Goal: Transaction & Acquisition: Book appointment/travel/reservation

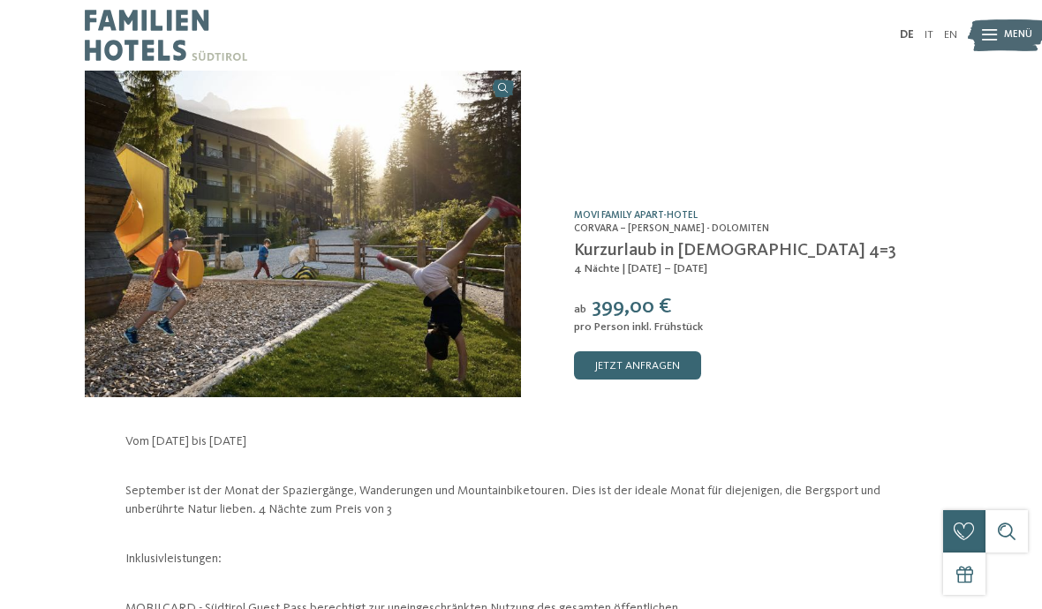
click at [980, 26] on img at bounding box center [1007, 35] width 78 height 39
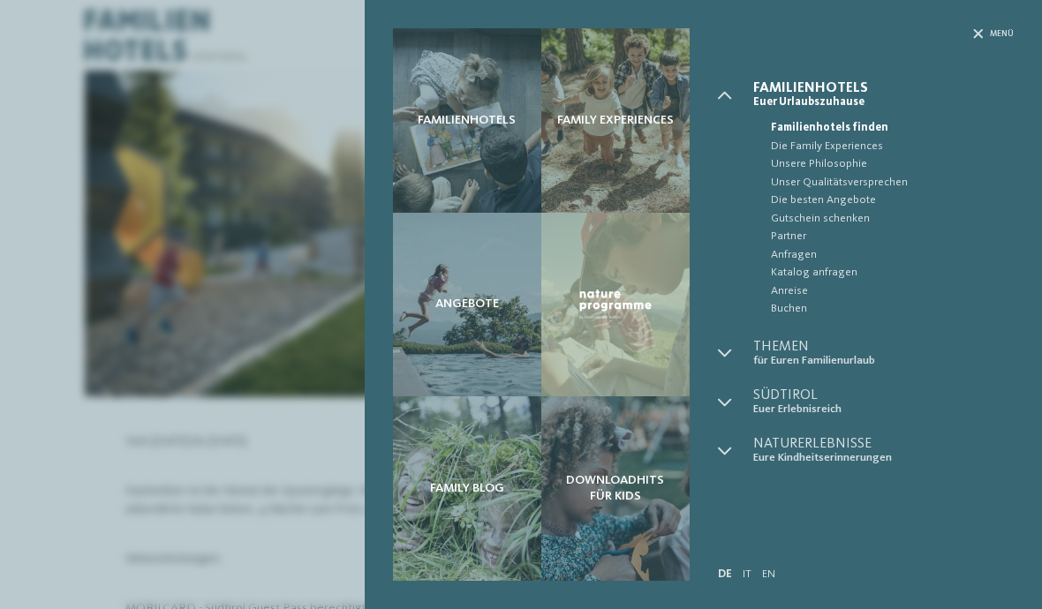
click at [816, 197] on span "Die besten Angebote" at bounding box center [893, 201] width 244 height 18
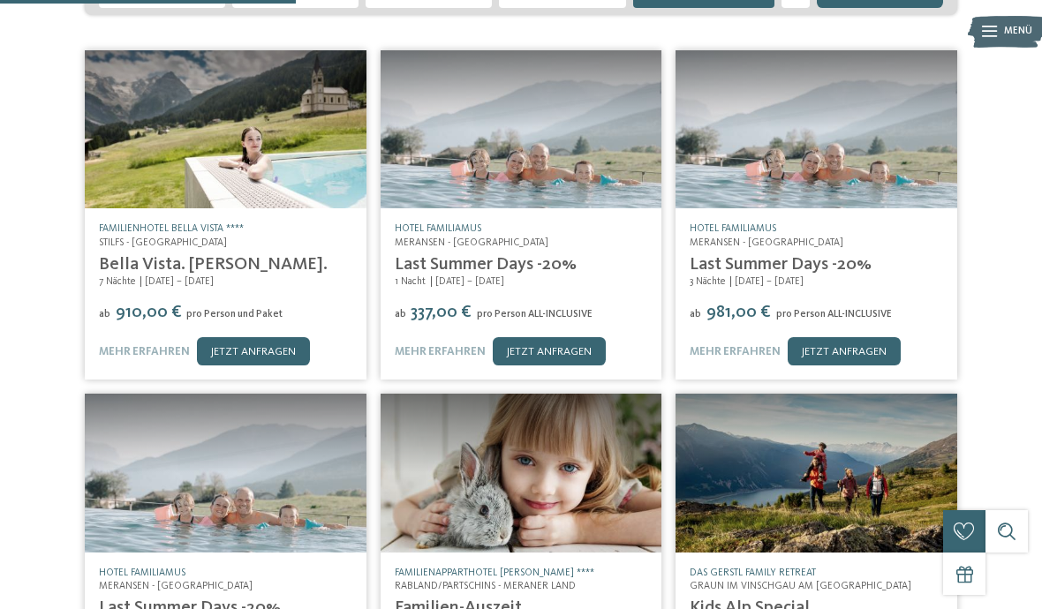
scroll to position [340, 0]
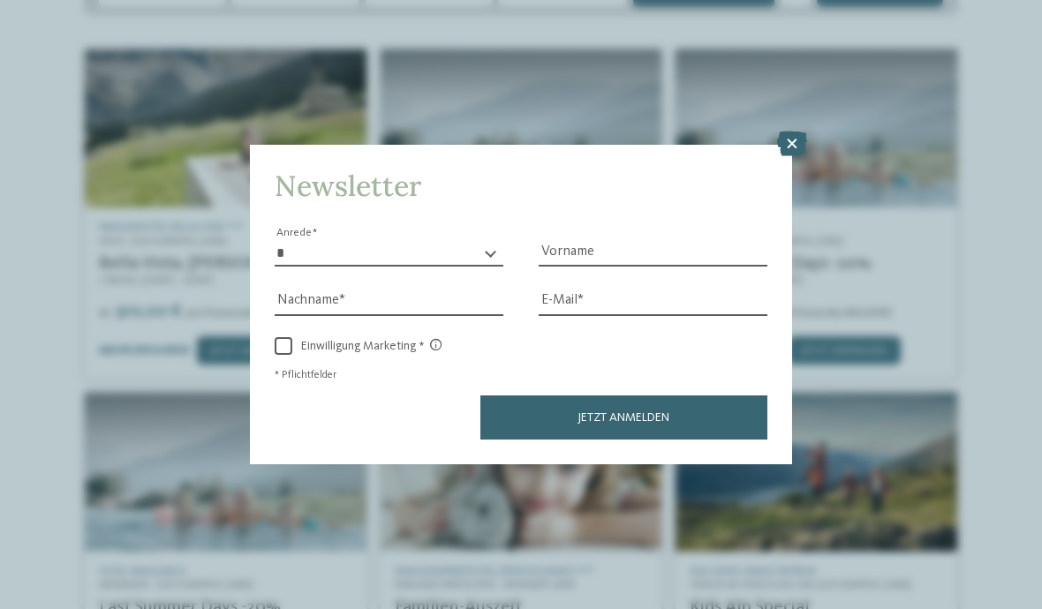
click at [807, 132] on icon at bounding box center [792, 144] width 30 height 25
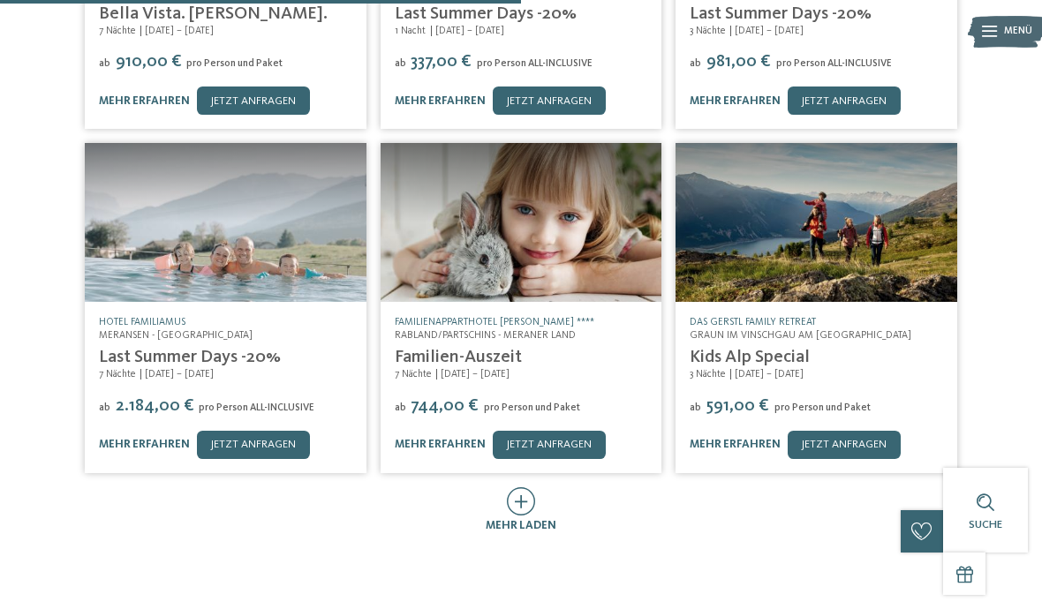
scroll to position [597, 0]
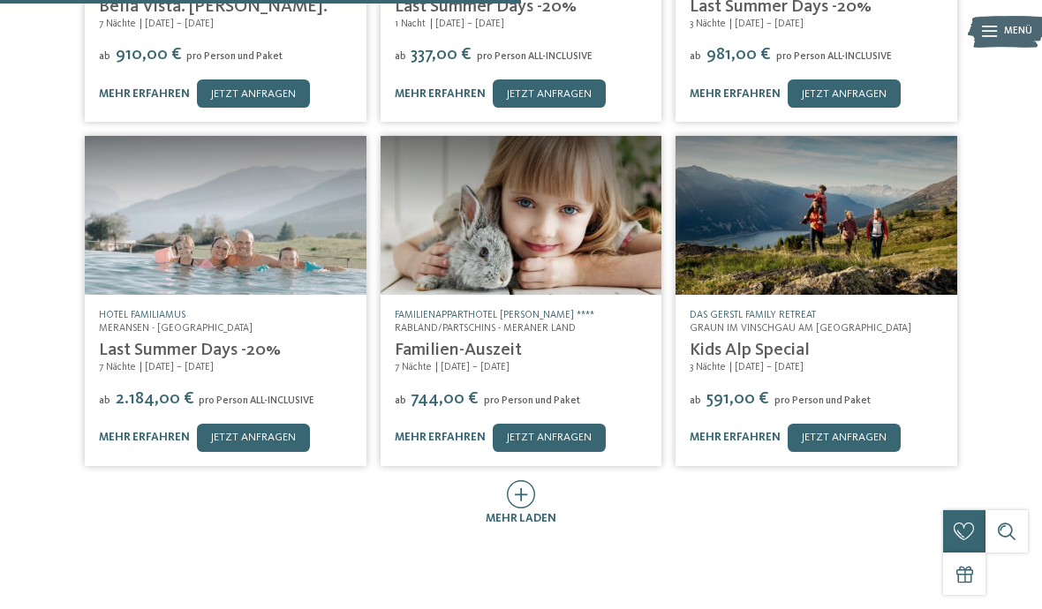
click at [533, 480] on icon at bounding box center [521, 494] width 29 height 28
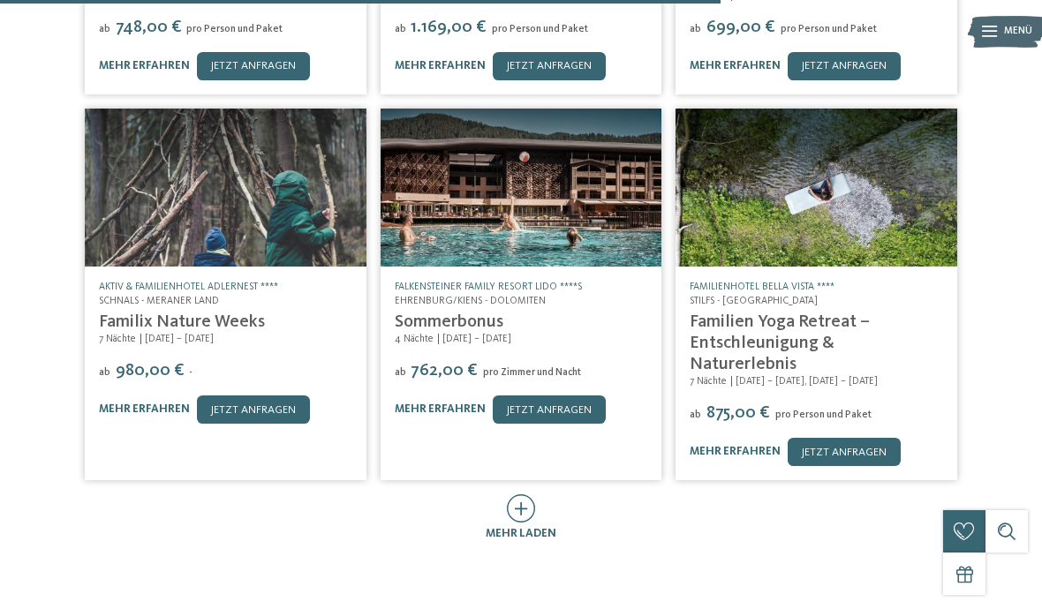
scroll to position [1331, 0]
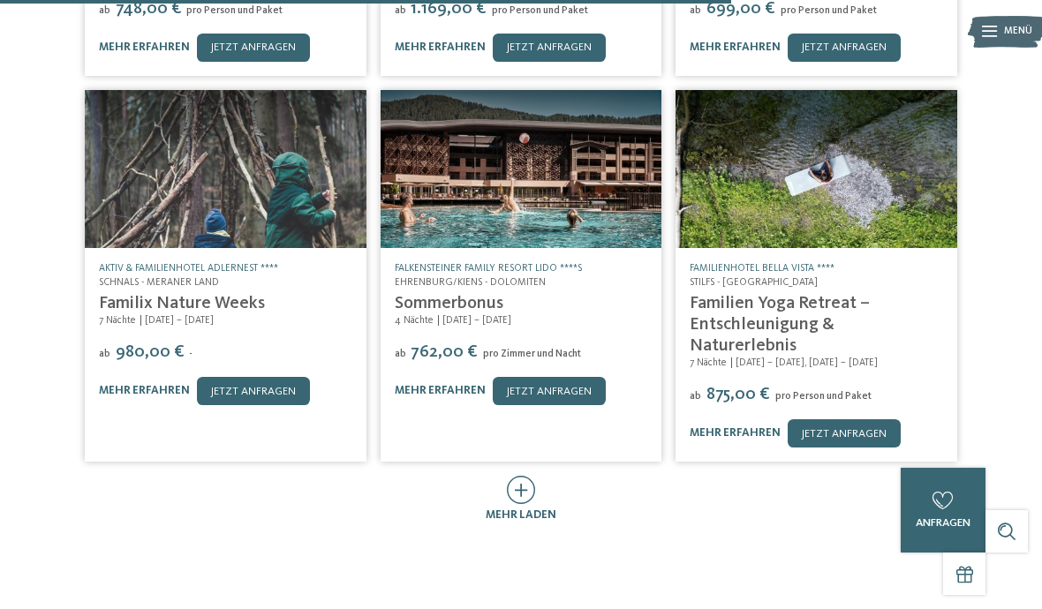
click at [534, 476] on icon at bounding box center [521, 490] width 29 height 28
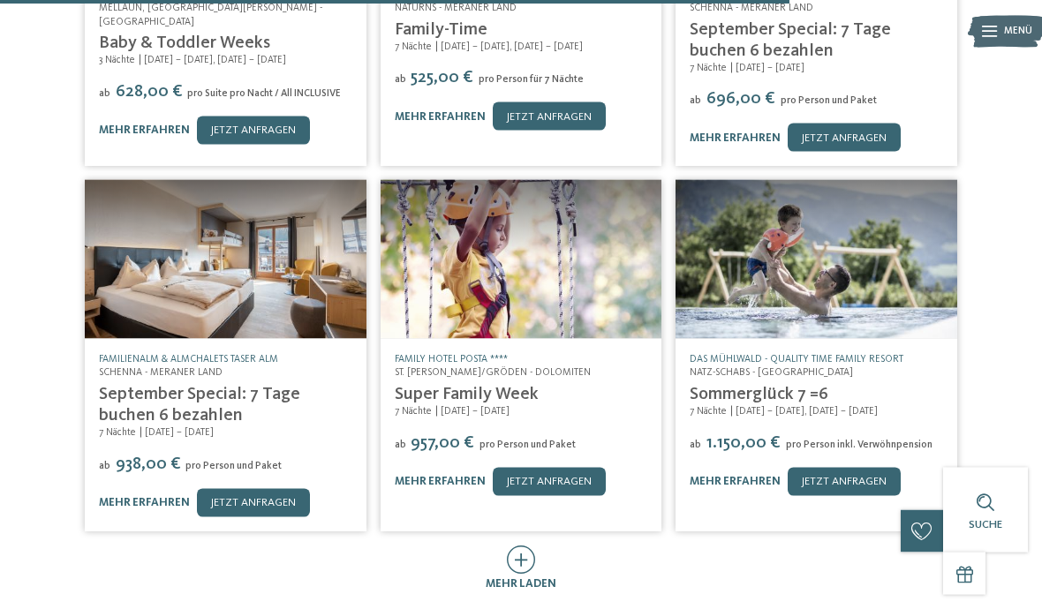
scroll to position [1992, 0]
click at [533, 545] on div at bounding box center [521, 560] width 29 height 30
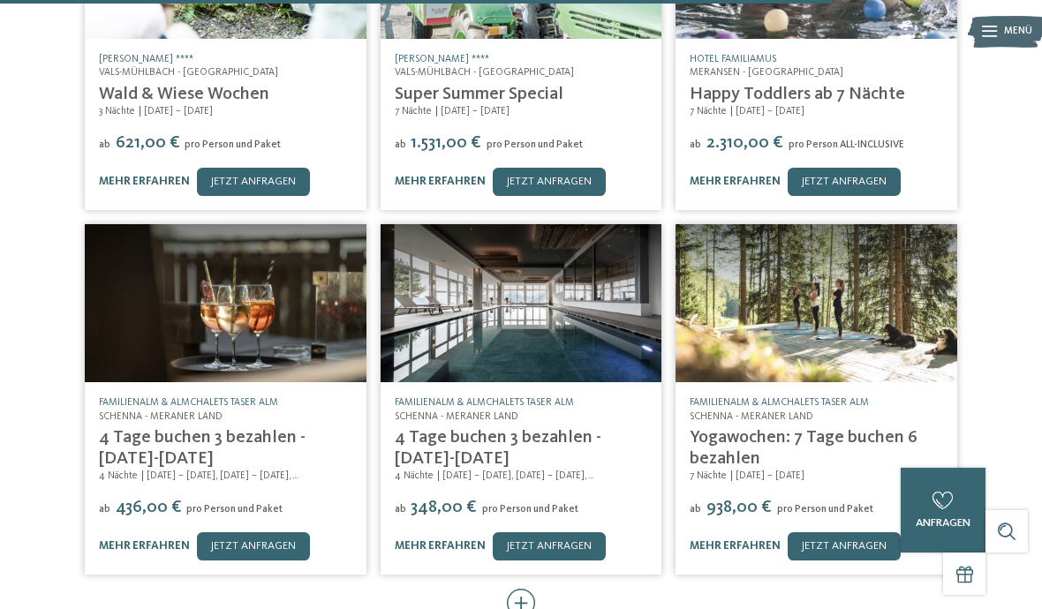
scroll to position [2677, 0]
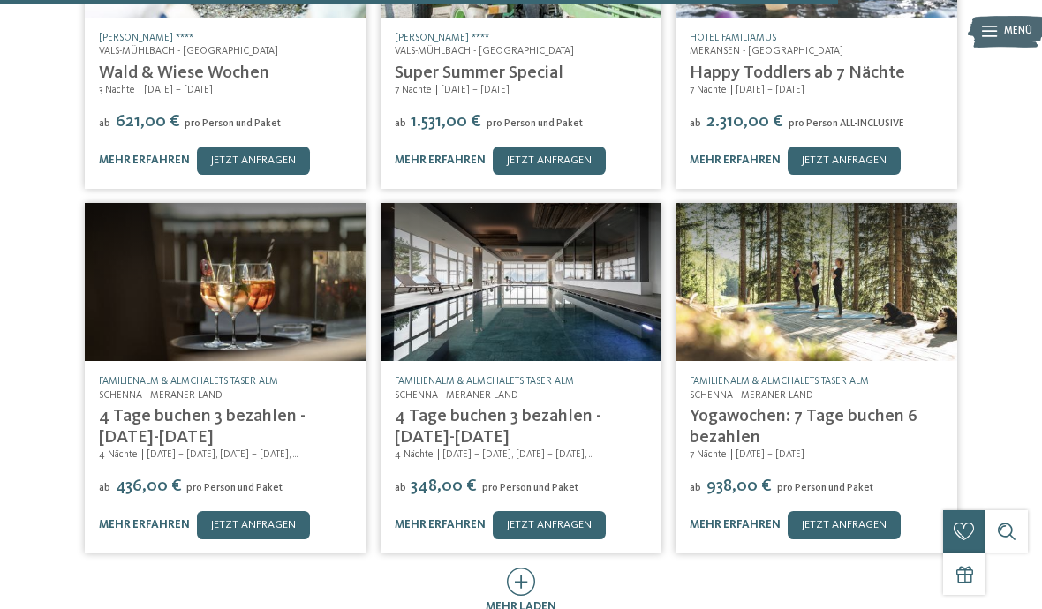
click at [449, 408] on link "4 Tage buchen 3 bezahlen - [DATE]-[DATE]" at bounding box center [498, 427] width 207 height 39
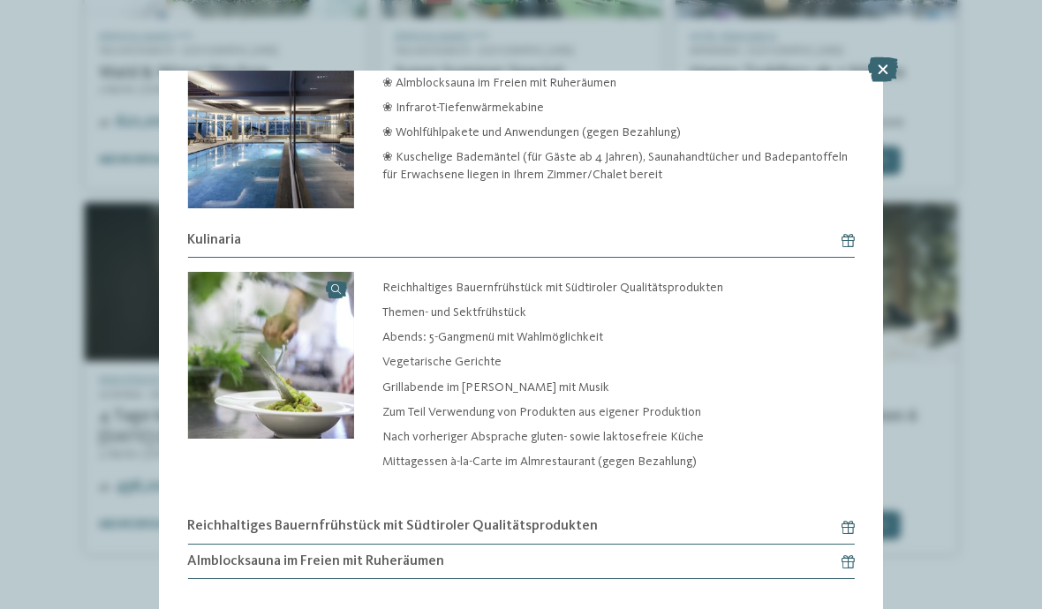
scroll to position [859, 0]
click at [889, 73] on icon at bounding box center [883, 69] width 30 height 25
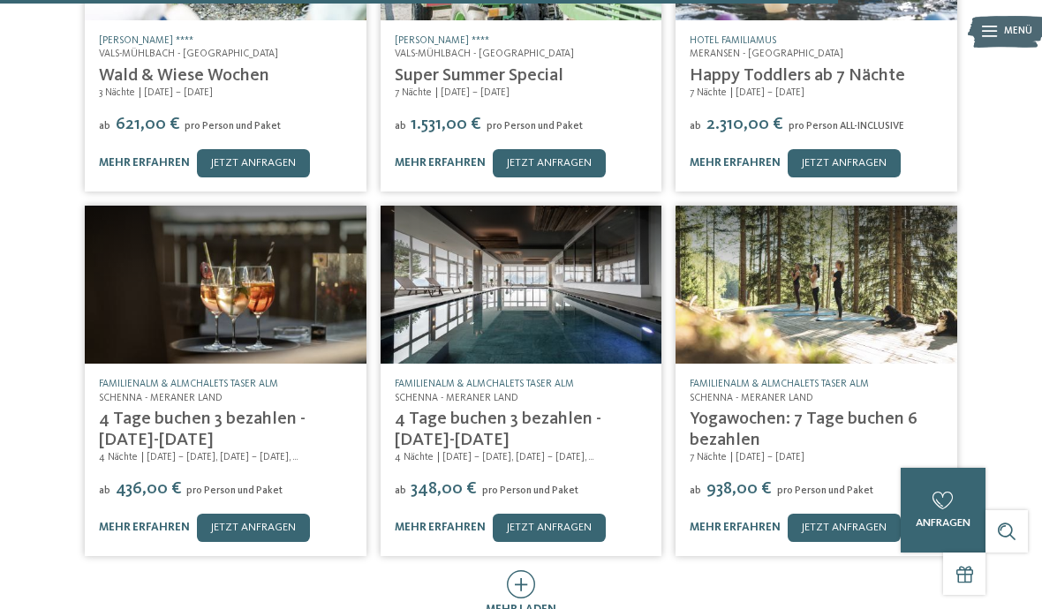
scroll to position [2672, 0]
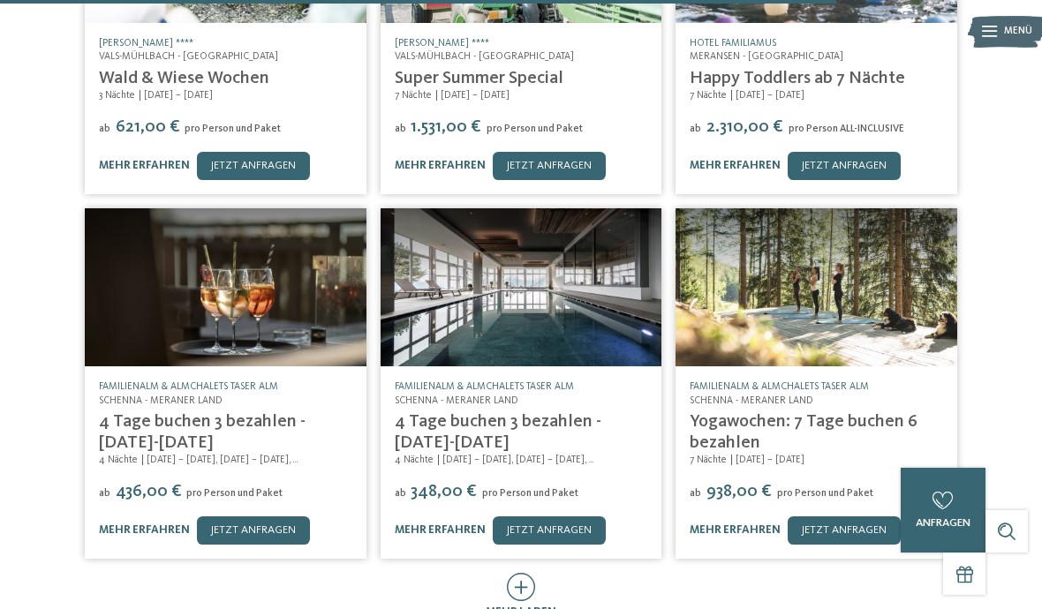
click at [449, 524] on link "mehr erfahren" at bounding box center [440, 529] width 91 height 11
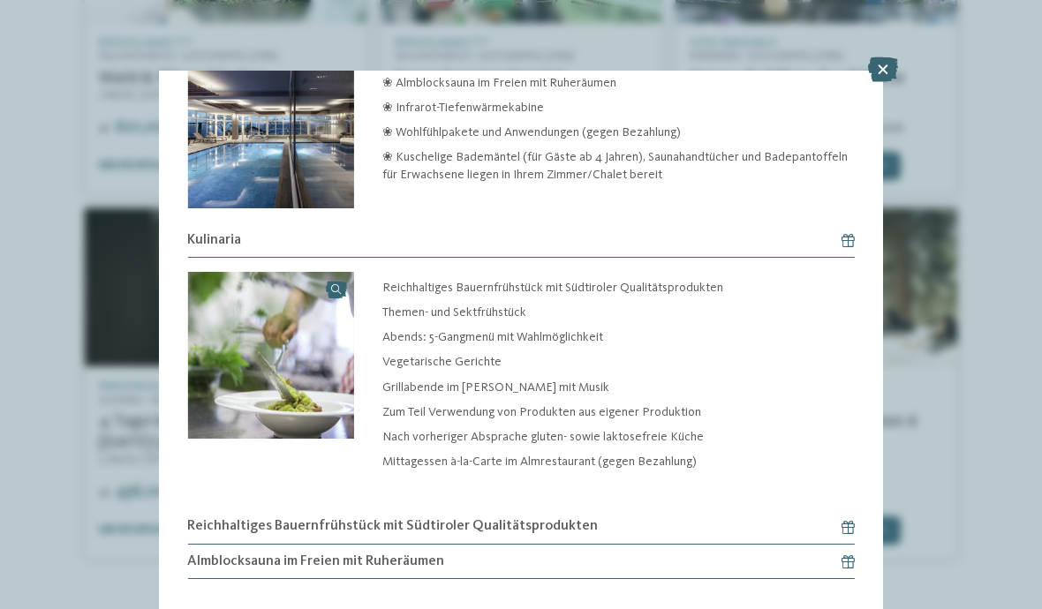
click at [468, 359] on div "Angebot 23 / 202 slide 23 of 202" at bounding box center [521, 304] width 1042 height 609
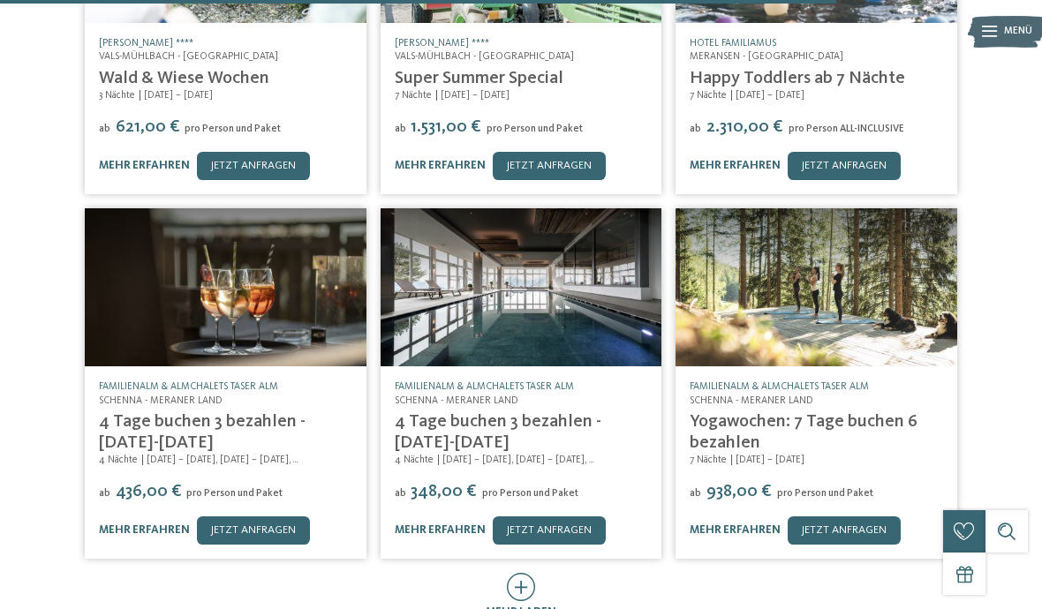
scroll to position [2670, 0]
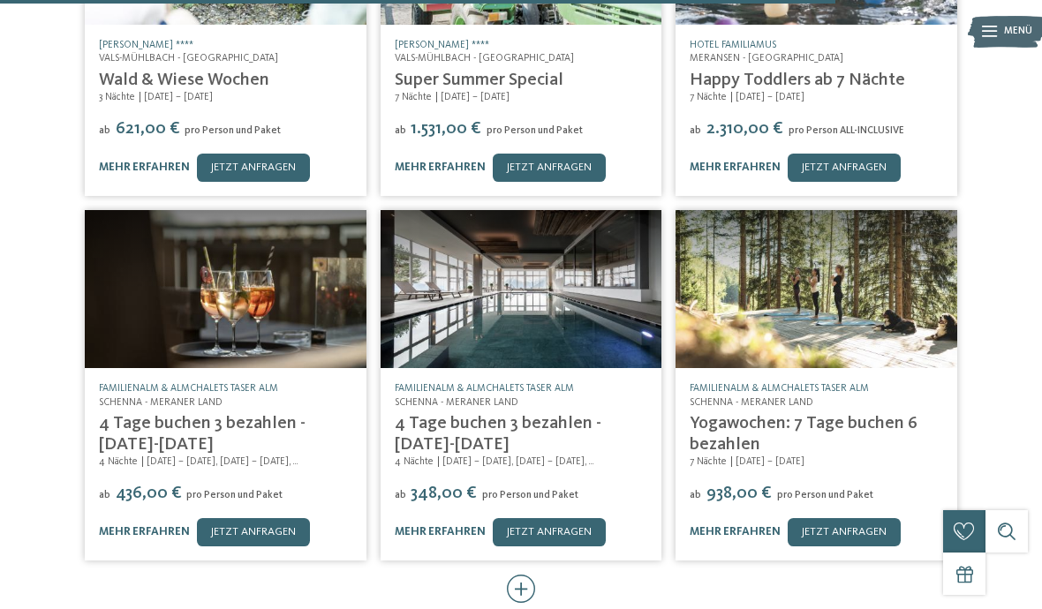
click at [505, 368] on div "Familienalm & Almchalets Taser Alm Schenna - Meraner Land 4 Tage buchen 3 bezah…" at bounding box center [522, 464] width 282 height 192
click at [475, 415] on link "4 Tage buchen 3 bezahlen - [DATE]-[DATE]" at bounding box center [498, 434] width 207 height 39
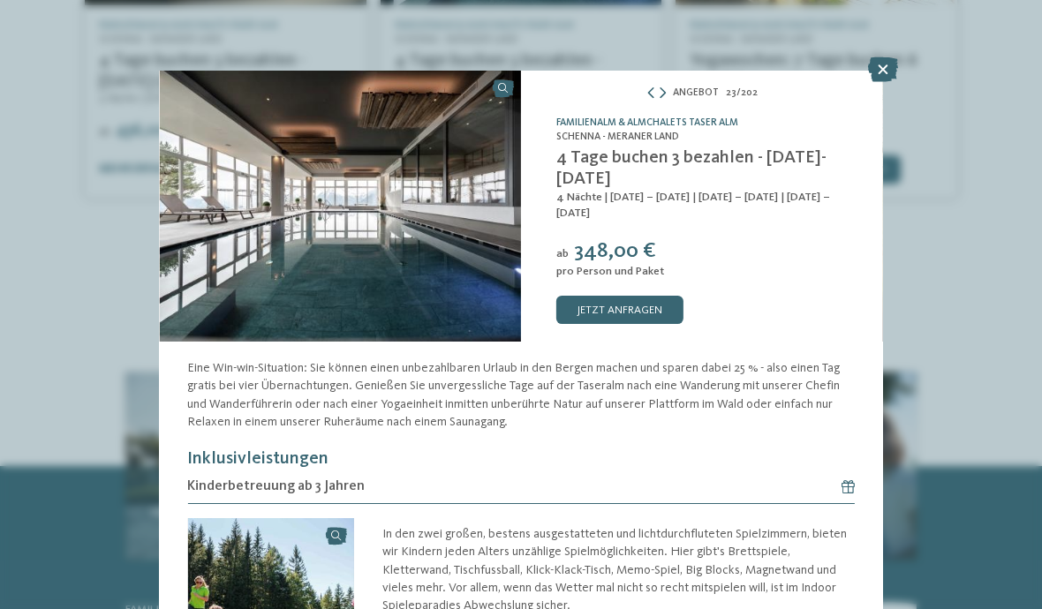
click at [630, 290] on div "Familienalm & Almchalets Taser Alm Schenna - Meraner Land 4 Tage buchen 3 bezah…" at bounding box center [702, 206] width 362 height 271
click at [884, 72] on icon at bounding box center [883, 69] width 30 height 25
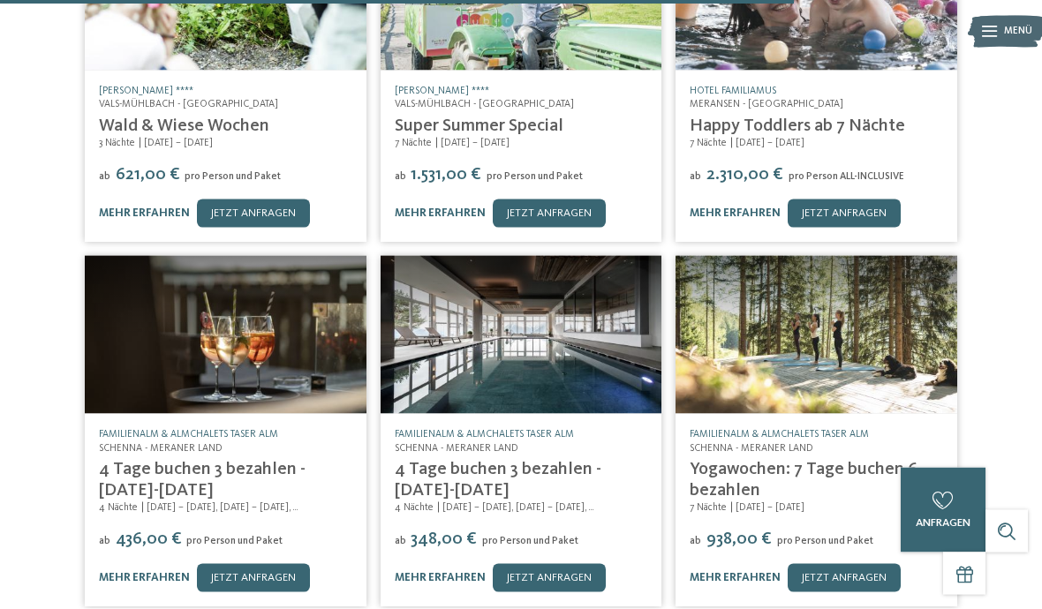
scroll to position [2582, 0]
